Goal: Find specific page/section

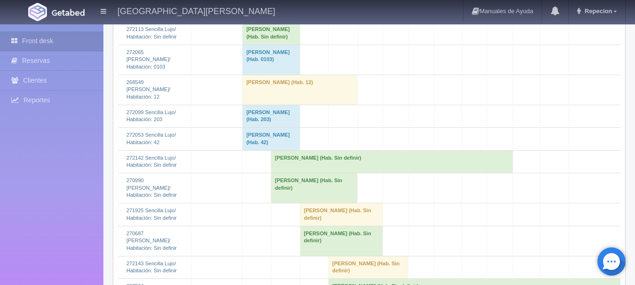
scroll to position [1033, 0]
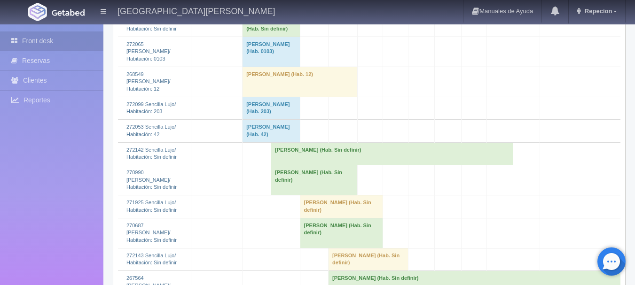
click at [279, 153] on td "Philip Sheehan (Hab. Sin definir)" at bounding box center [392, 153] width 242 height 23
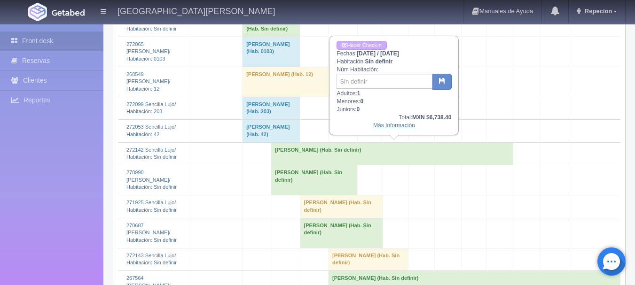
click at [387, 129] on link "Más Información" at bounding box center [394, 125] width 42 height 7
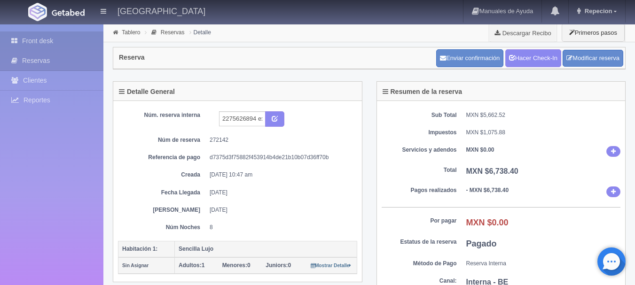
click at [76, 46] on link "Front desk" at bounding box center [51, 40] width 103 height 19
